Goal: Information Seeking & Learning: Understand process/instructions

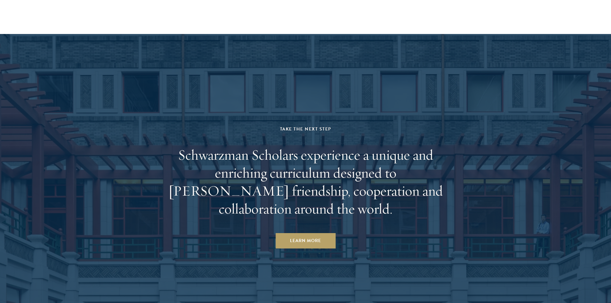
scroll to position [3177, 0]
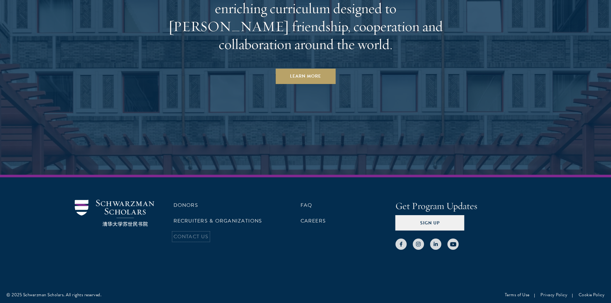
click at [202, 235] on link "Contact Us" at bounding box center [191, 237] width 35 height 8
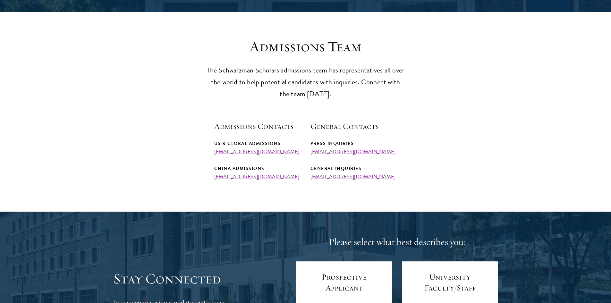
scroll to position [152, 0]
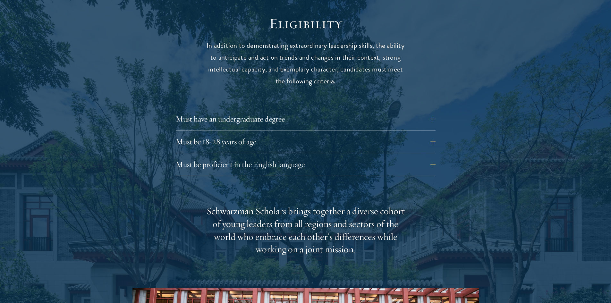
scroll to position [843, 0]
click at [228, 113] on button "Must have an undergraduate degree" at bounding box center [311, 118] width 260 height 15
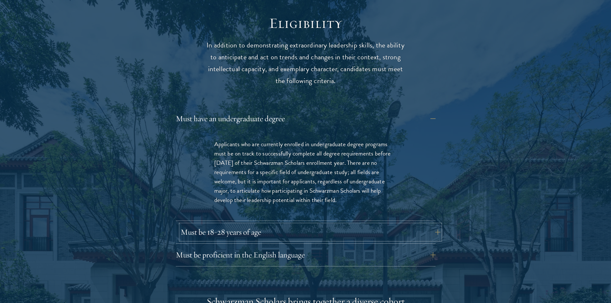
click at [231, 232] on button "Must be 18-28 years of age" at bounding box center [311, 232] width 260 height 15
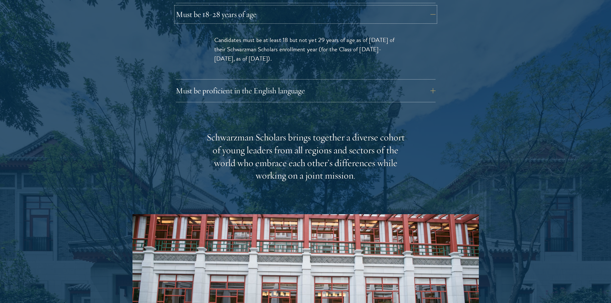
scroll to position [970, 0]
click at [266, 93] on button "Must be proficient in the English language" at bounding box center [311, 90] width 260 height 15
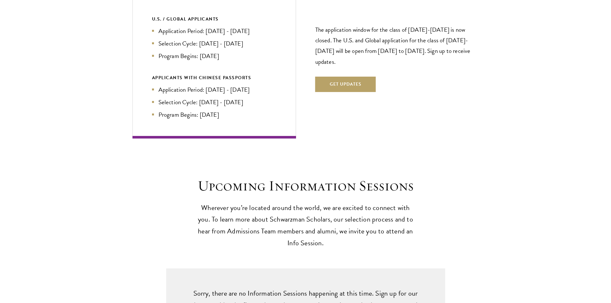
scroll to position [1593, 0]
drag, startPoint x: 350, startPoint y: 83, endPoint x: 343, endPoint y: 82, distance: 6.8
click at [343, 82] on button "Get Updates" at bounding box center [345, 83] width 61 height 15
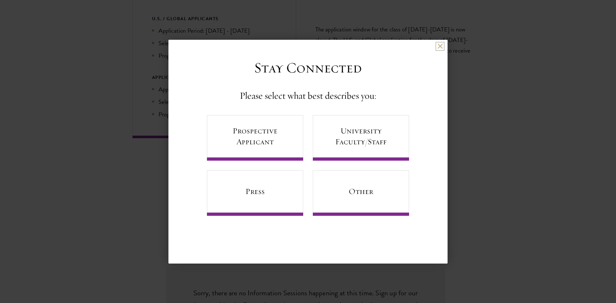
click at [439, 49] on button at bounding box center [439, 46] width 5 height 5
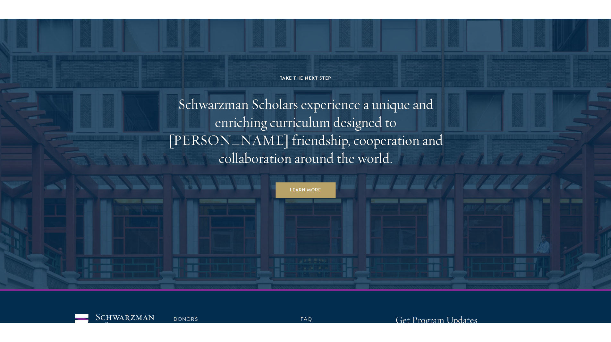
scroll to position [3255, 0]
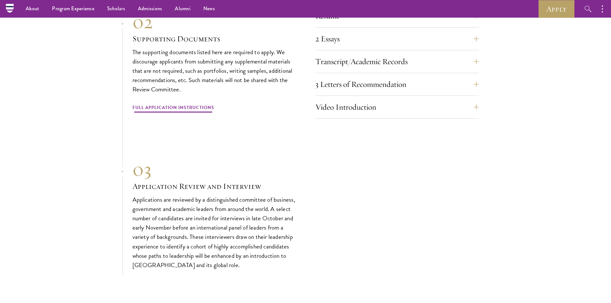
scroll to position [2050, 0]
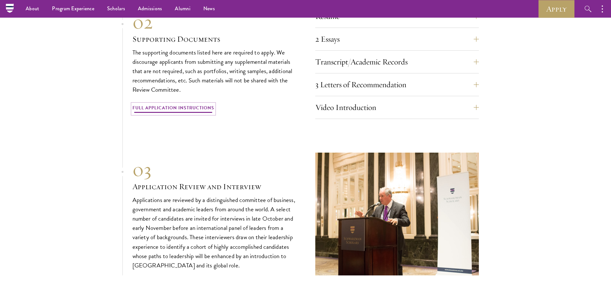
click at [181, 108] on link "Full Application Instructions" at bounding box center [174, 109] width 82 height 10
